Goal: Task Accomplishment & Management: Use online tool/utility

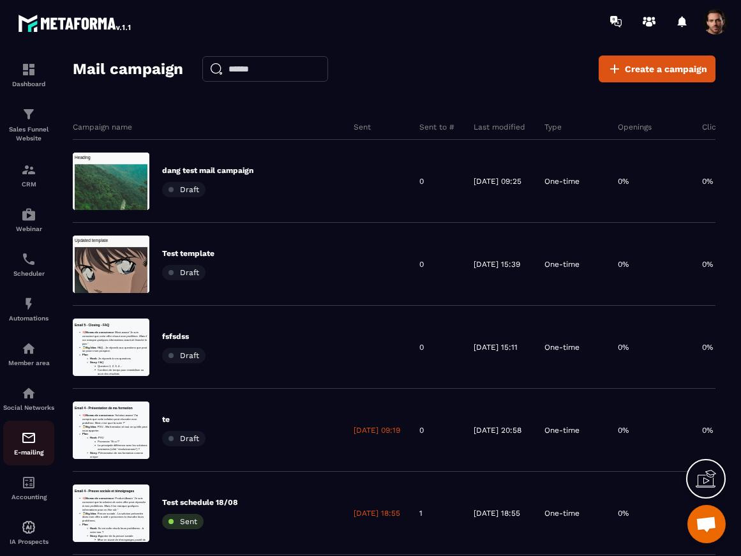
click at [23, 456] on p "E-mailing" at bounding box center [28, 451] width 51 height 7
click at [28, 445] on img at bounding box center [28, 437] width 15 height 15
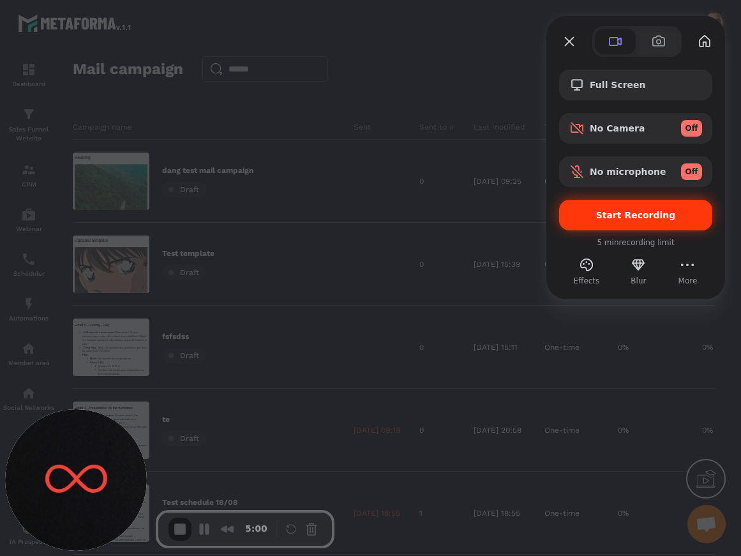
click at [630, 207] on div "Start Recording" at bounding box center [635, 215] width 153 height 31
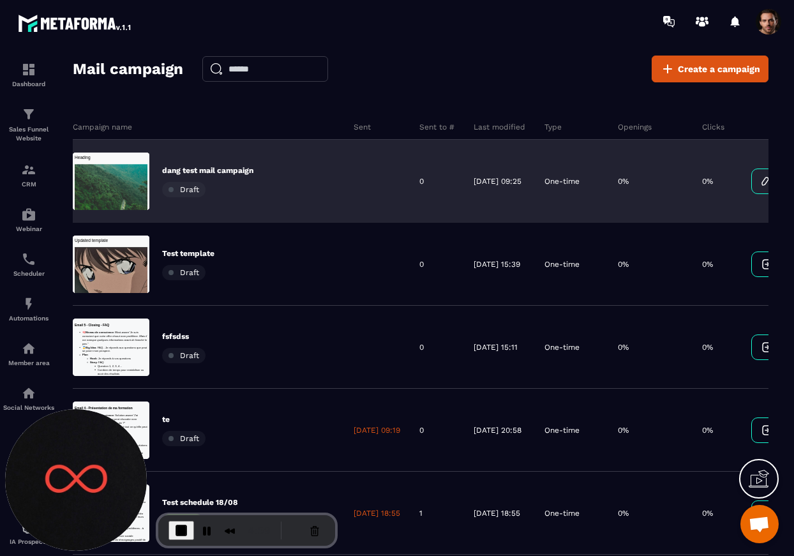
click at [316, 182] on div "dang test mail campaign Draft" at bounding box center [208, 181] width 271 height 83
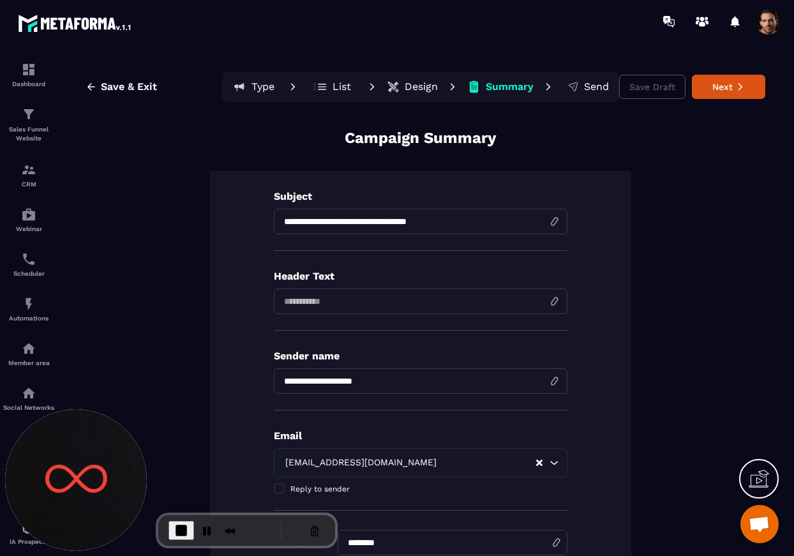
click at [406, 87] on p "Design" at bounding box center [420, 86] width 33 height 13
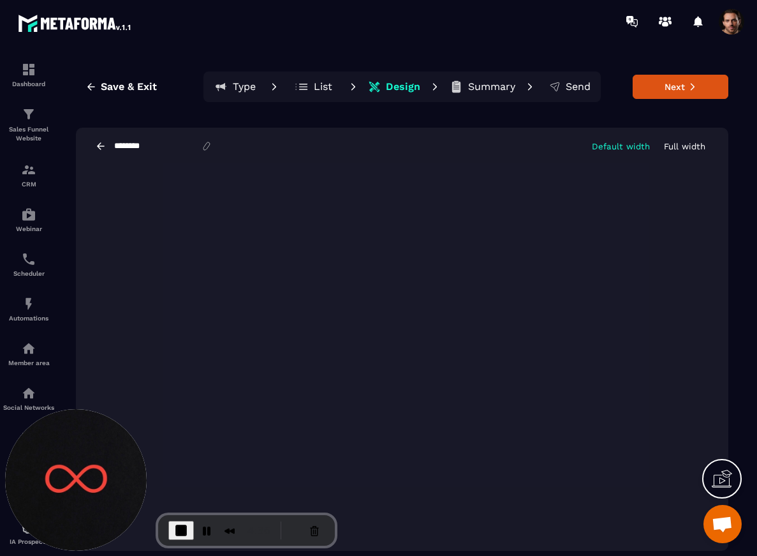
click at [100, 150] on icon at bounding box center [100, 145] width 11 height 11
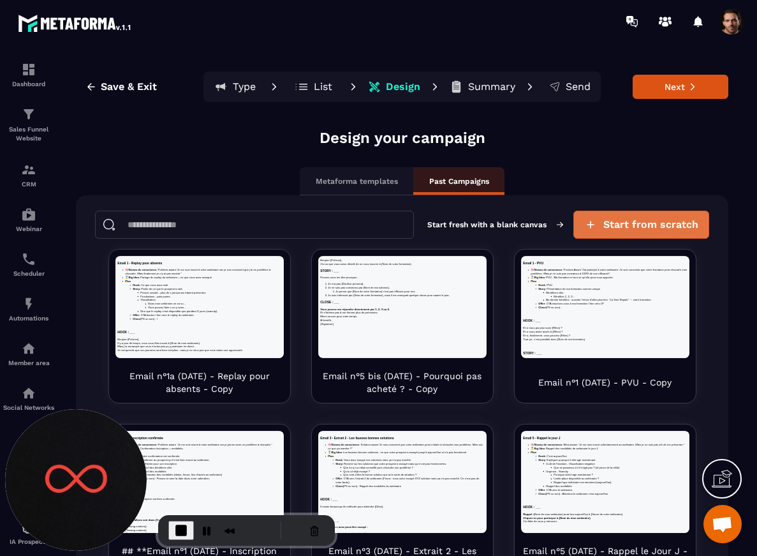
click at [611, 220] on span "Start from scratch" at bounding box center [651, 224] width 95 height 13
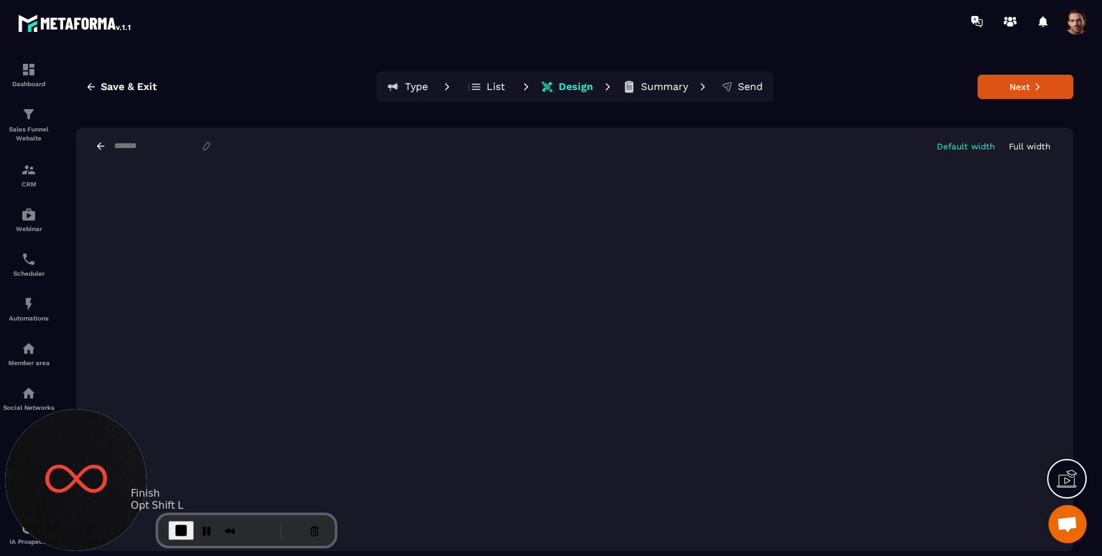
click at [178, 530] on span "End Recording" at bounding box center [181, 530] width 15 height 15
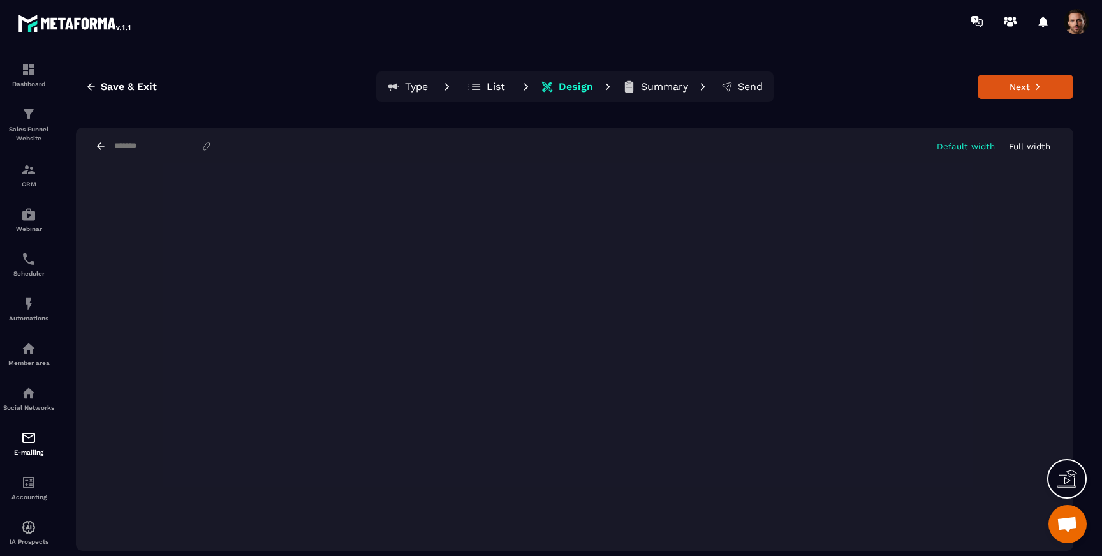
click at [100, 149] on icon at bounding box center [100, 145] width 11 height 11
